Goal: Task Accomplishment & Management: Manage account settings

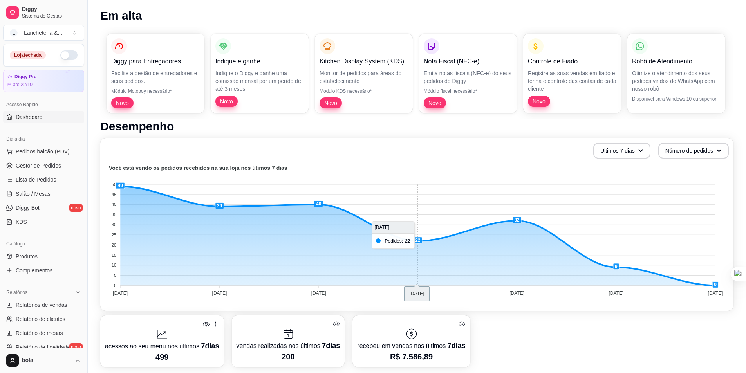
scroll to position [117, 0]
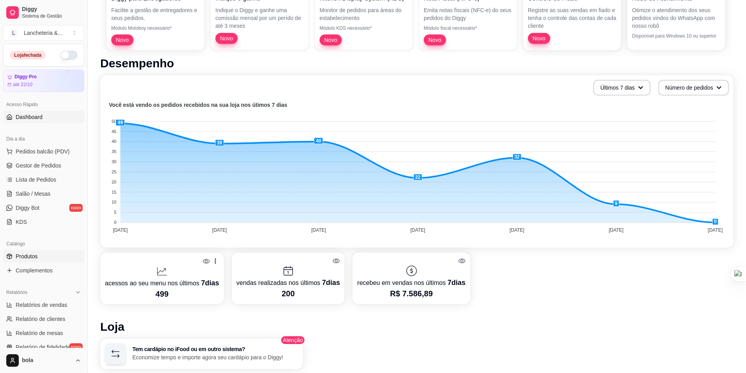
click at [36, 255] on span "Produtos" at bounding box center [27, 256] width 22 height 8
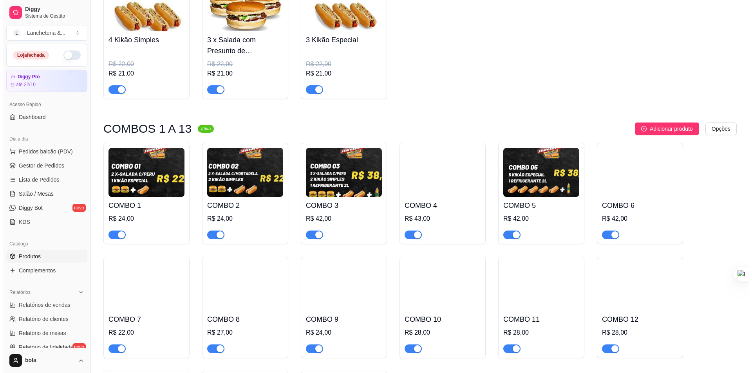
scroll to position [744, 0]
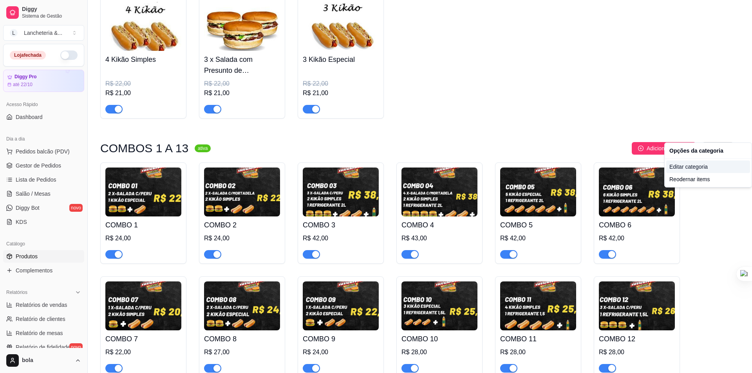
click at [693, 166] on div "Editar categoria" at bounding box center [708, 166] width 84 height 13
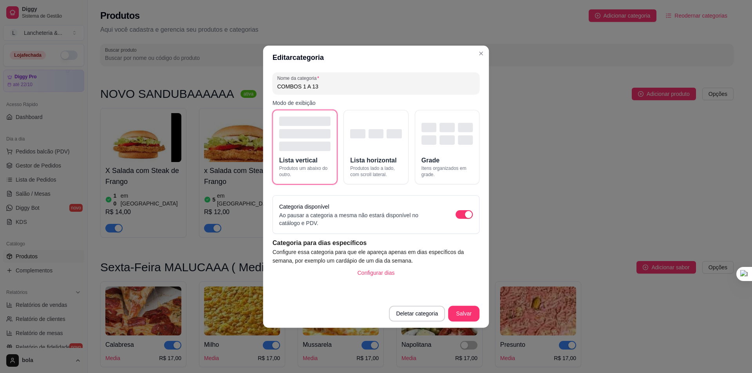
scroll to position [692, 0]
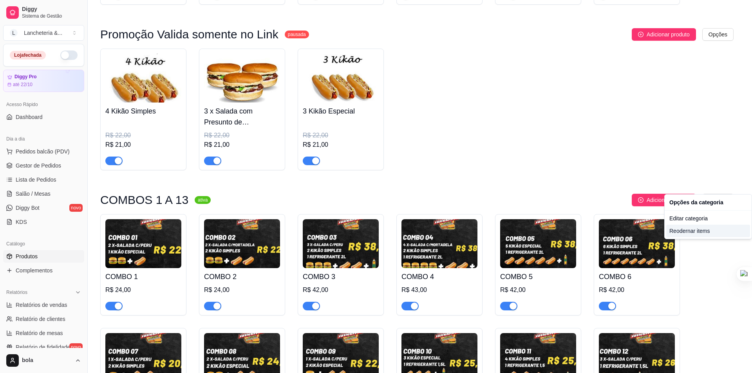
click at [696, 232] on div "Reodernar items" at bounding box center [708, 231] width 84 height 13
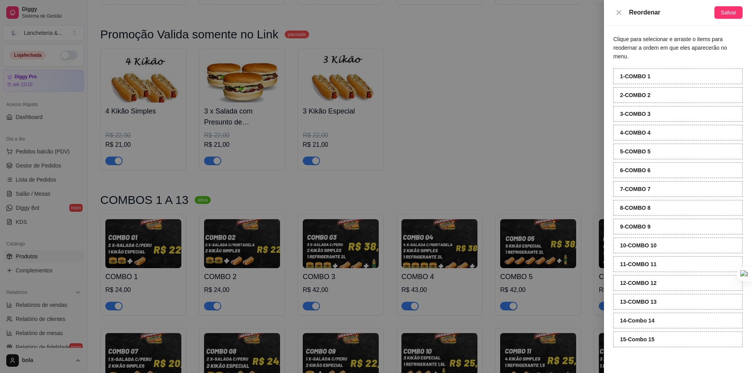
click at [663, 294] on div "13 - COMBO 13" at bounding box center [677, 302] width 129 height 16
click at [516, 151] on div at bounding box center [376, 186] width 752 height 373
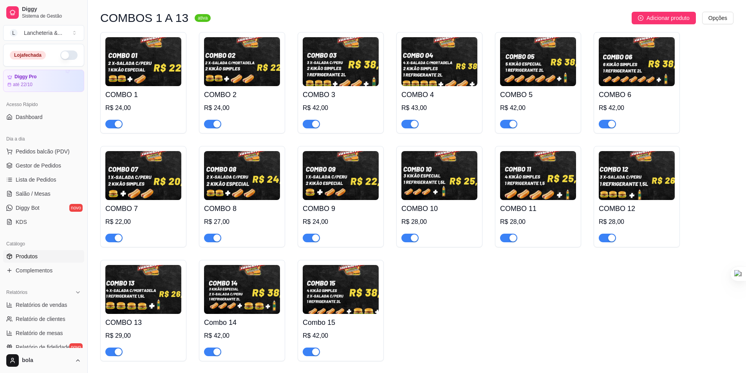
scroll to position [888, 0]
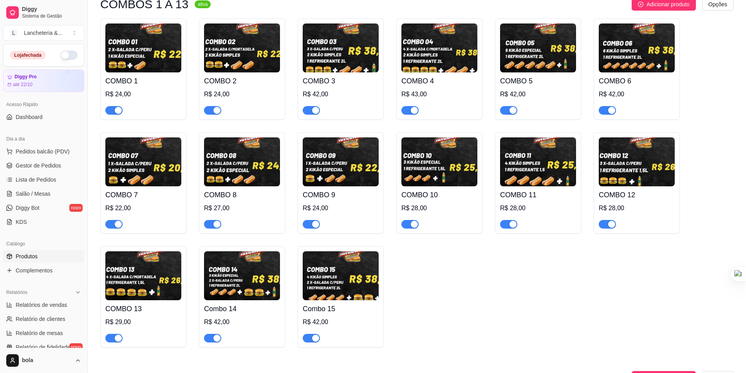
click at [155, 268] on img at bounding box center [143, 275] width 76 height 49
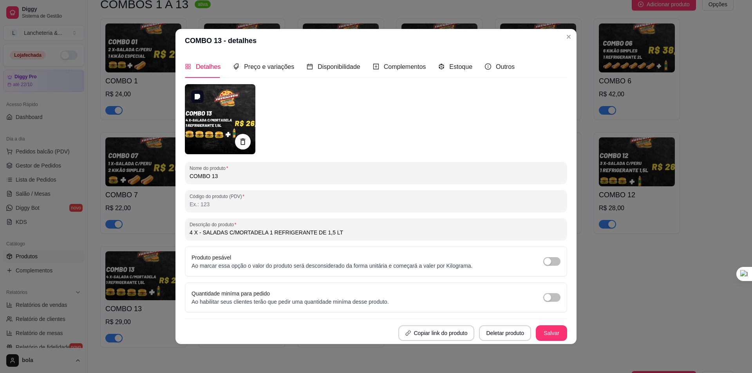
click at [210, 111] on img at bounding box center [220, 119] width 70 height 70
click at [217, 112] on img at bounding box center [220, 119] width 70 height 70
type input "4 X - SALADAS C/MORTADELA 1 REFRIGERANTE DE 1,5 LT"
